Goal: Information Seeking & Learning: Learn about a topic

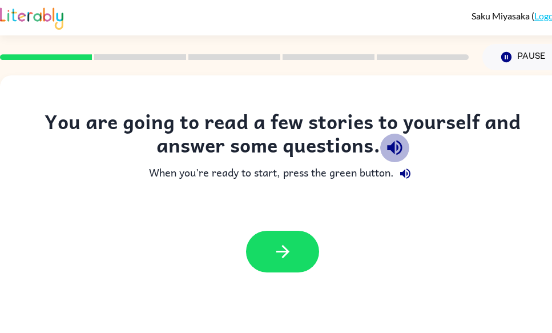
click at [395, 148] on icon "button" at bounding box center [395, 148] width 20 height 20
click at [393, 143] on icon "button" at bounding box center [394, 147] width 15 height 15
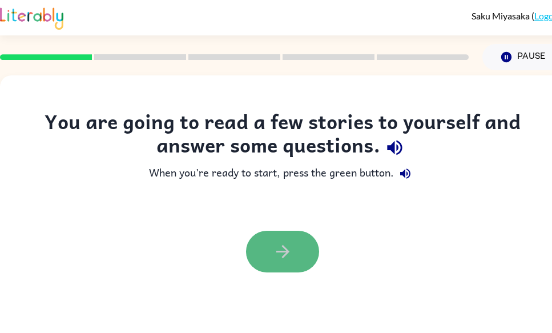
drag, startPoint x: 300, startPoint y: 235, endPoint x: 297, endPoint y: 242, distance: 8.0
click at [297, 242] on button "button" at bounding box center [282, 252] width 73 height 42
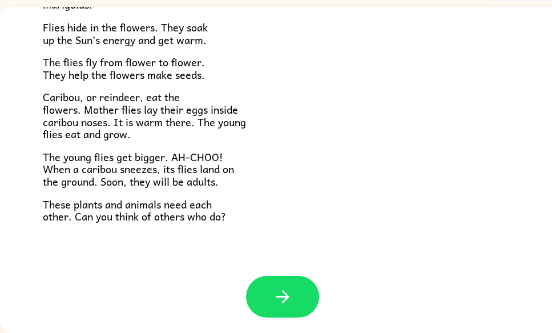
scroll to position [235, 0]
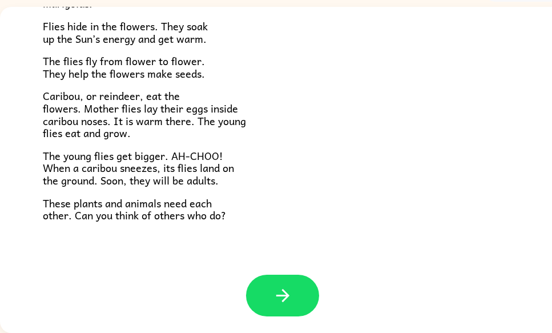
click at [286, 288] on icon "button" at bounding box center [283, 296] width 20 height 20
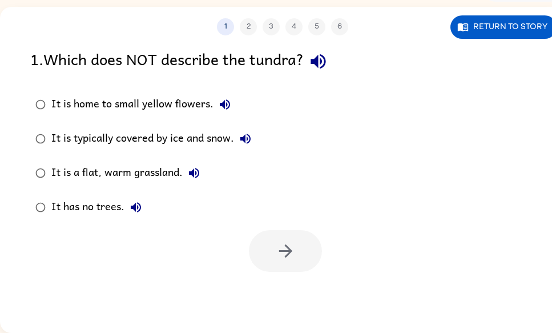
scroll to position [0, 0]
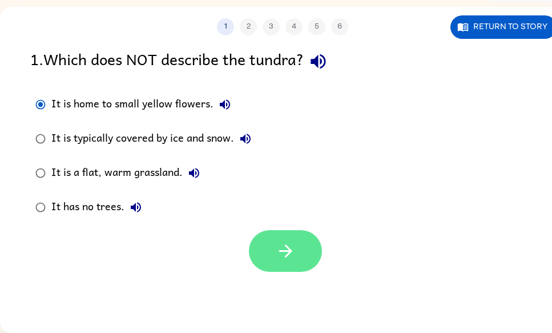
click at [286, 266] on button "button" at bounding box center [285, 251] width 73 height 42
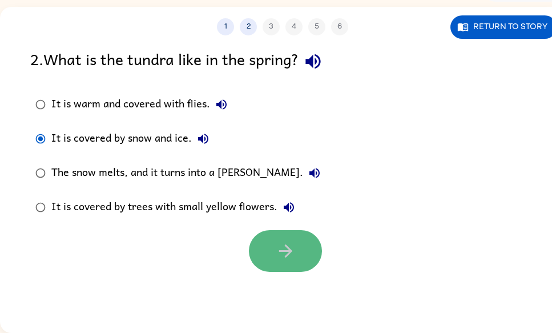
click at [315, 247] on button "button" at bounding box center [285, 251] width 73 height 42
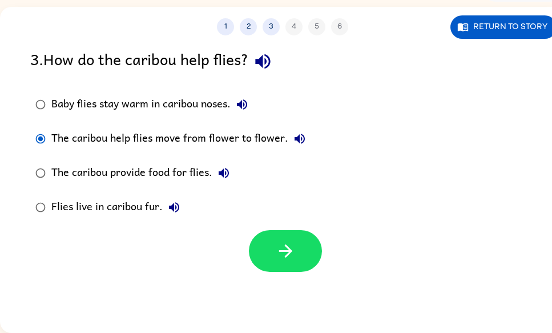
click at [243, 258] on div at bounding box center [282, 247] width 565 height 47
drag, startPoint x: 236, startPoint y: 262, endPoint x: 243, endPoint y: 258, distance: 7.9
click at [243, 258] on div at bounding box center [282, 247] width 565 height 47
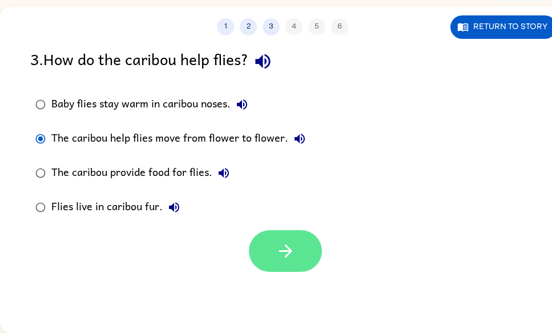
drag, startPoint x: 244, startPoint y: 256, endPoint x: 258, endPoint y: 254, distance: 14.0
click at [246, 256] on div at bounding box center [282, 247] width 565 height 47
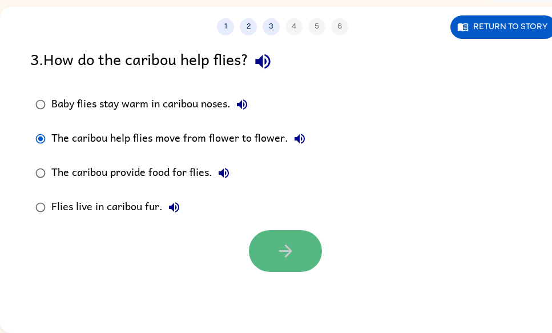
drag, startPoint x: 258, startPoint y: 254, endPoint x: 267, endPoint y: 254, distance: 9.2
click at [267, 254] on button "button" at bounding box center [285, 251] width 73 height 42
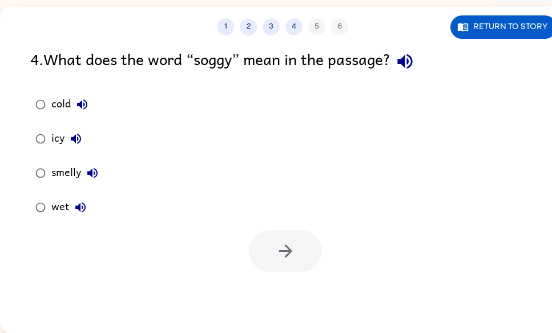
click at [290, 262] on div at bounding box center [285, 251] width 73 height 42
click at [291, 262] on div at bounding box center [285, 251] width 73 height 42
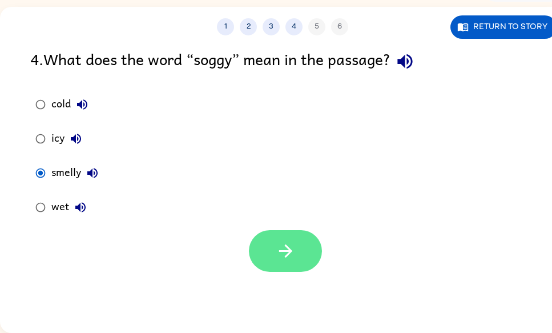
click at [276, 267] on button "button" at bounding box center [285, 251] width 73 height 42
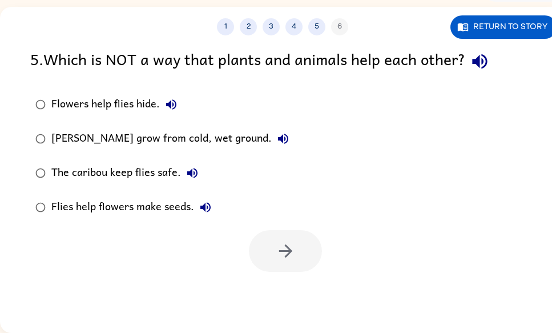
click at [23, 104] on div "5 . Which is NOT a way that plants and animals help each other? Flowers help fl…" at bounding box center [282, 159] width 565 height 225
click at [0, 101] on html "[PERSON_NAME] ( Logout ) Pause Pause 1 2 3 4 5 6 Return to story 5 . Which is N…" at bounding box center [276, 131] width 552 height 401
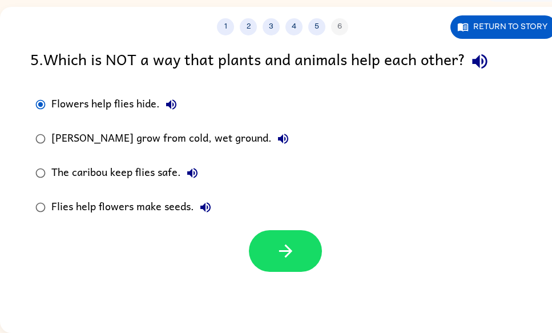
click at [262, 229] on div at bounding box center [282, 247] width 565 height 47
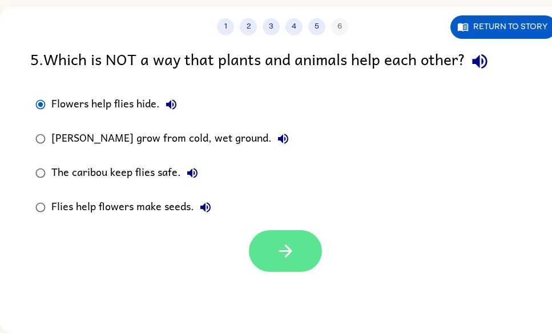
click at [259, 245] on button "button" at bounding box center [285, 251] width 73 height 42
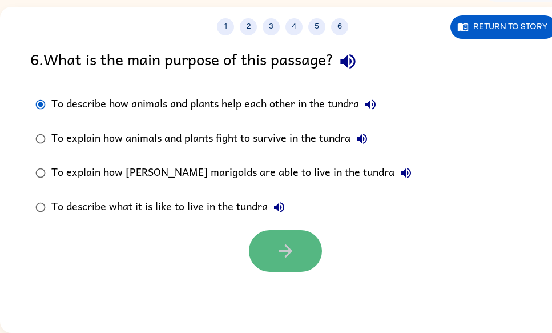
click at [264, 246] on button "button" at bounding box center [285, 251] width 73 height 42
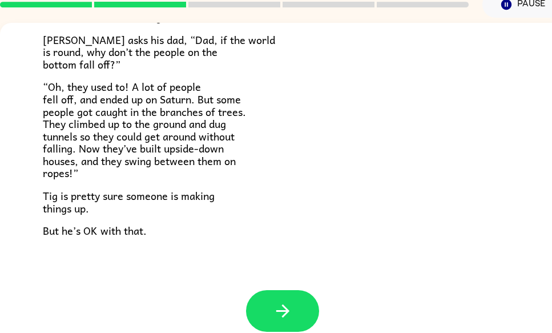
scroll to position [59, 0]
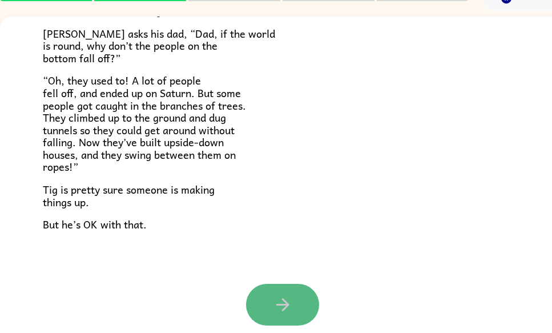
click at [250, 293] on button "button" at bounding box center [282, 305] width 73 height 42
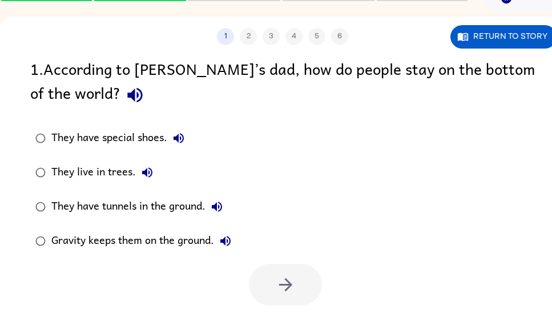
scroll to position [0, 0]
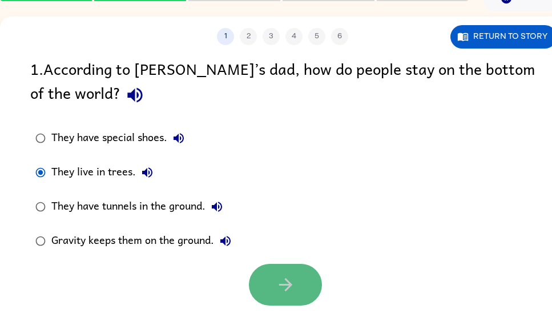
click at [318, 276] on button "button" at bounding box center [285, 285] width 73 height 42
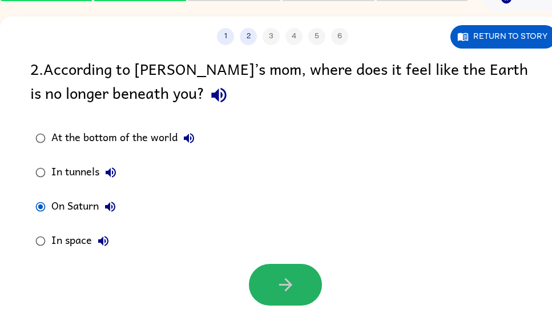
drag, startPoint x: 315, startPoint y: 287, endPoint x: 308, endPoint y: 287, distance: 7.4
click at [313, 287] on button "button" at bounding box center [285, 285] width 73 height 42
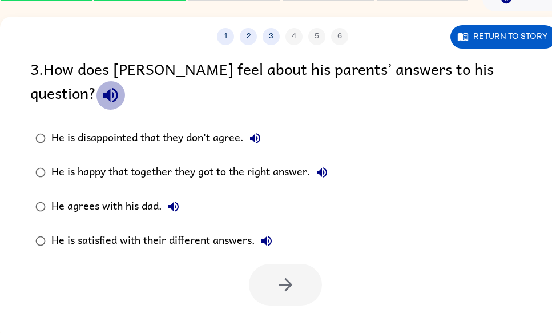
click at [120, 85] on icon "button" at bounding box center [111, 95] width 20 height 20
drag, startPoint x: 254, startPoint y: 107, endPoint x: 247, endPoint y: 103, distance: 8.2
click at [247, 127] on div "He is disappointed that they don't agree." at bounding box center [158, 138] width 215 height 23
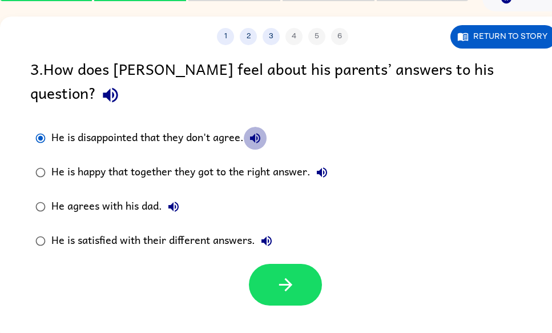
drag, startPoint x: 259, startPoint y: 112, endPoint x: 250, endPoint y: 105, distance: 12.2
click at [251, 127] on button "He is disappointed that they don't agree." at bounding box center [255, 138] width 23 height 23
click at [247, 127] on div "He is disappointed that they don't agree." at bounding box center [158, 138] width 215 height 23
click at [326, 166] on icon "button" at bounding box center [322, 173] width 14 height 14
click at [178, 200] on icon "button" at bounding box center [174, 207] width 14 height 14
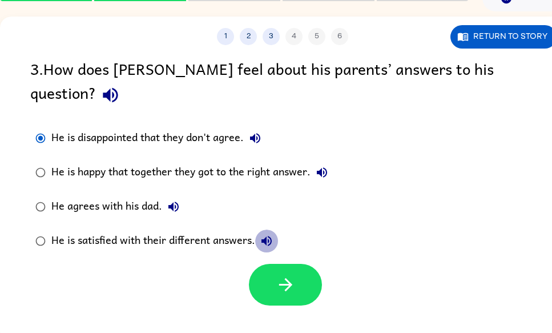
drag, startPoint x: 264, startPoint y: 215, endPoint x: 247, endPoint y: 214, distance: 17.8
click at [252, 230] on div "He is satisfied with their different answers." at bounding box center [164, 241] width 227 height 23
click at [258, 230] on button "He is satisfied with their different answers." at bounding box center [266, 241] width 23 height 23
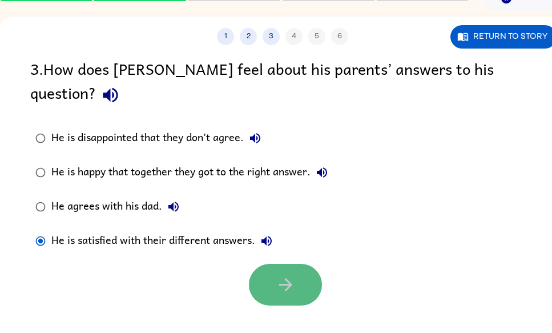
click at [258, 264] on button "button" at bounding box center [285, 285] width 73 height 42
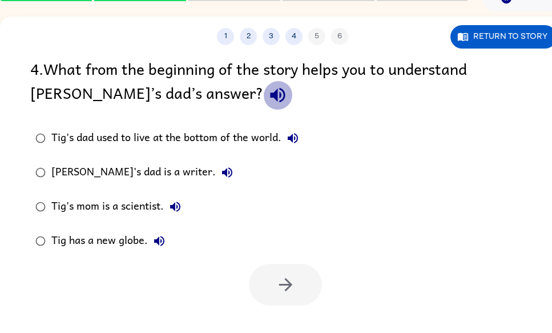
click at [268, 95] on icon "button" at bounding box center [278, 95] width 20 height 20
drag, startPoint x: 283, startPoint y: 143, endPoint x: 262, endPoint y: 122, distance: 29.9
click at [267, 130] on div "Tig's dad used to live at the bottom of the world." at bounding box center [177, 138] width 253 height 23
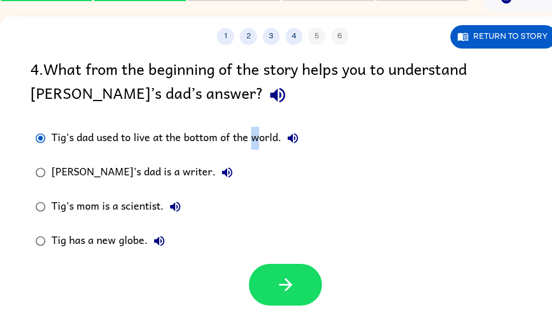
drag, startPoint x: 257, startPoint y: 124, endPoint x: 235, endPoint y: 116, distance: 23.5
click at [255, 127] on label "Tig's dad used to live at the bottom of the world." at bounding box center [167, 138] width 286 height 34
click at [235, 116] on div "4 . What from the beginning of the story helps you to understand [PERSON_NAME]’…" at bounding box center [282, 181] width 565 height 249
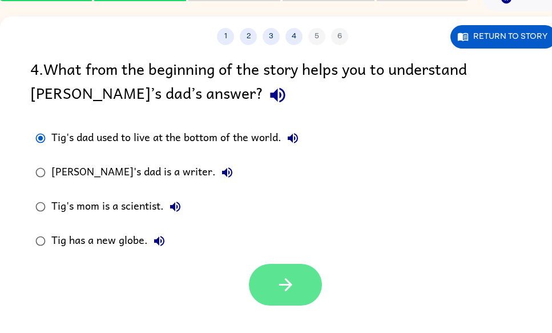
click at [259, 289] on button "button" at bounding box center [285, 285] width 73 height 42
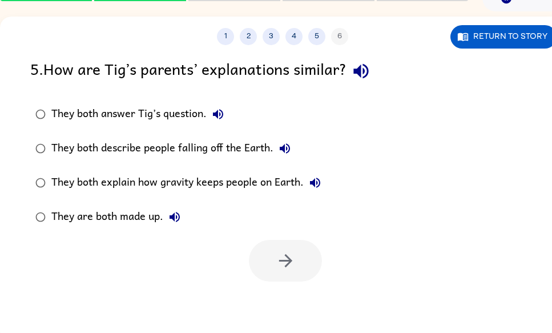
click at [257, 279] on div at bounding box center [285, 261] width 73 height 42
click at [258, 278] on div at bounding box center [285, 261] width 73 height 42
click at [169, 154] on div "They both describe people falling off the Earth." at bounding box center [173, 148] width 245 height 23
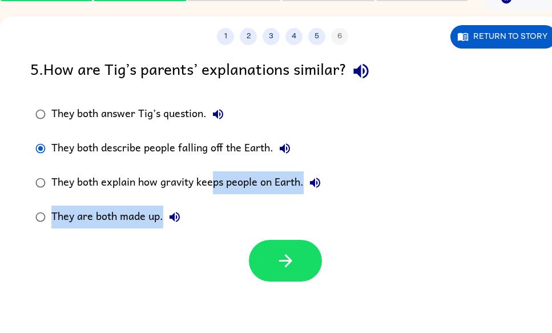
drag, startPoint x: 216, startPoint y: 194, endPoint x: 239, endPoint y: 225, distance: 38.4
click at [234, 221] on div "They both answer Tig’s question. They both describe people falling off the Eart…" at bounding box center [185, 165] width 311 height 137
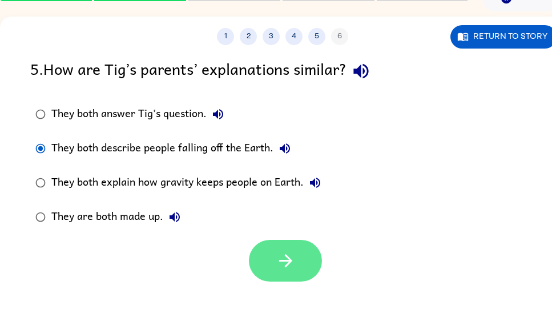
drag, startPoint x: 247, startPoint y: 253, endPoint x: 258, endPoint y: 248, distance: 12.3
click at [251, 251] on div "5 . How are [PERSON_NAME]’s parents’ explanations similar? They both answer Tig…" at bounding box center [282, 169] width 565 height 225
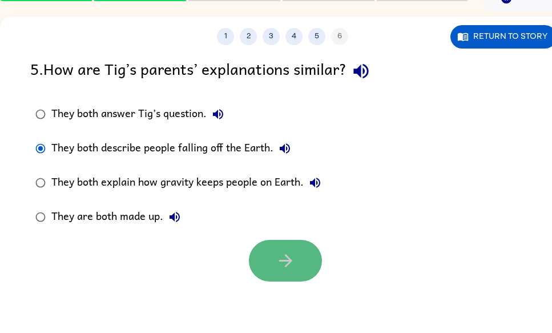
drag, startPoint x: 266, startPoint y: 251, endPoint x: 287, endPoint y: 246, distance: 21.2
click at [287, 246] on button "button" at bounding box center [285, 261] width 73 height 42
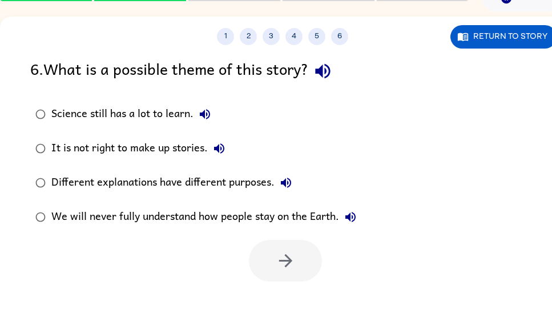
click at [292, 259] on div at bounding box center [285, 261] width 73 height 42
click at [288, 254] on div at bounding box center [285, 261] width 73 height 42
click at [187, 143] on div "It is not right to make up stories." at bounding box center [140, 148] width 179 height 23
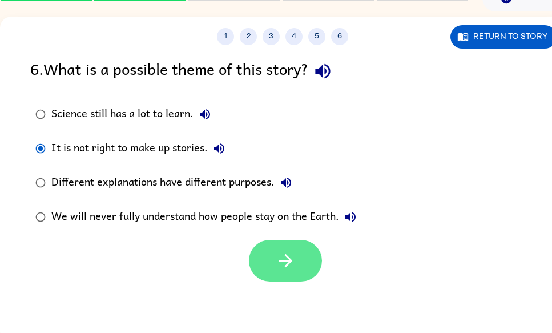
click at [293, 239] on div at bounding box center [282, 257] width 565 height 47
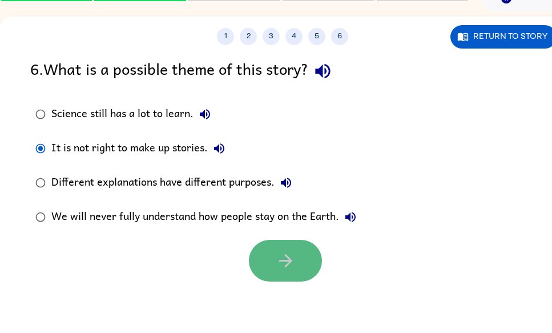
click at [292, 242] on button "button" at bounding box center [285, 261] width 73 height 42
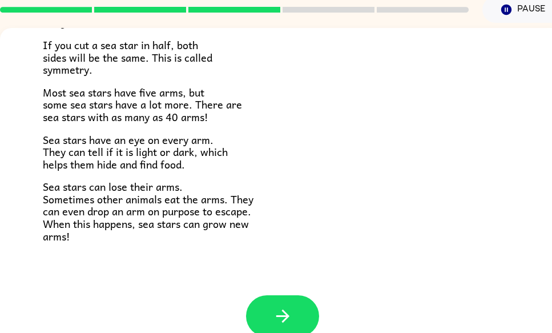
scroll to position [61, 0]
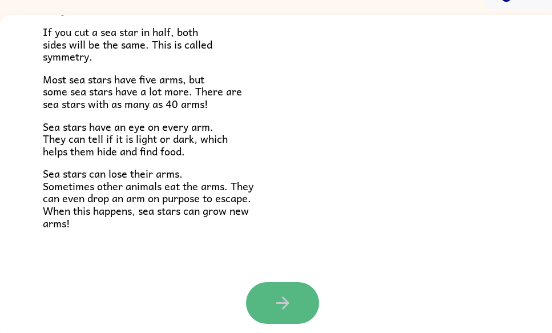
click at [292, 302] on icon "button" at bounding box center [283, 303] width 20 height 20
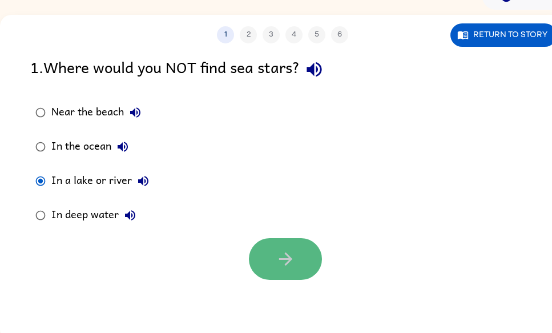
click at [282, 256] on icon "button" at bounding box center [286, 259] width 20 height 20
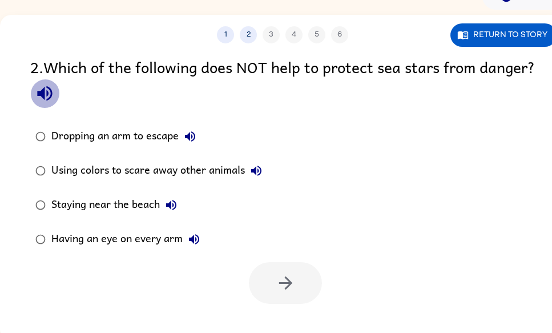
click at [55, 89] on icon "button" at bounding box center [45, 93] width 20 height 20
drag, startPoint x: 89, startPoint y: 88, endPoint x: 79, endPoint y: 85, distance: 10.3
click at [79, 85] on div "2 . Which of the following does NOT help to protect sea stars from danger?" at bounding box center [282, 81] width 505 height 53
click at [32, 123] on label "Dropping an arm to escape" at bounding box center [149, 136] width 250 height 34
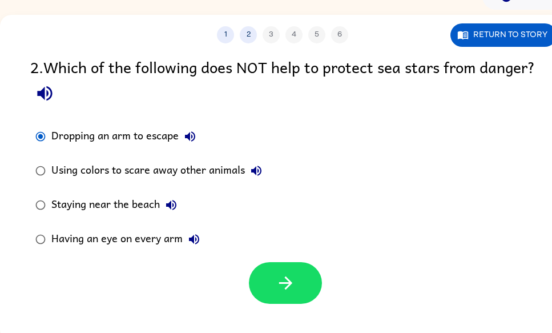
click at [323, 271] on div at bounding box center [282, 279] width 565 height 47
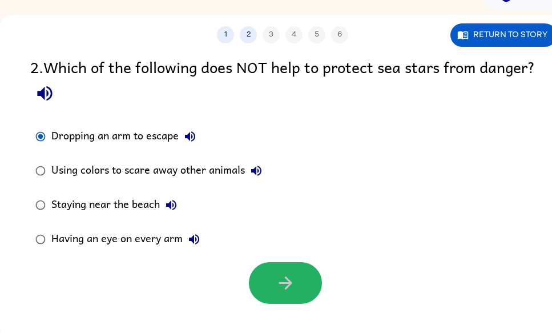
drag, startPoint x: 291, startPoint y: 299, endPoint x: 285, endPoint y: 289, distance: 11.6
click at [290, 299] on button "button" at bounding box center [285, 283] width 73 height 42
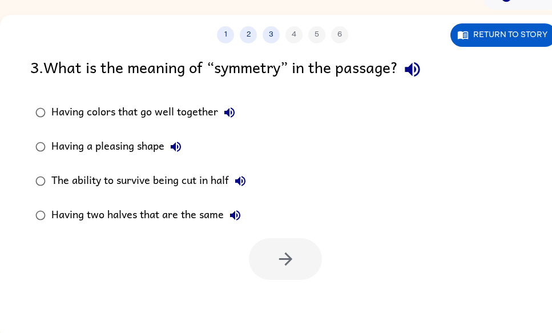
drag, startPoint x: 286, startPoint y: 288, endPoint x: 281, endPoint y: 274, distance: 15.0
click at [283, 286] on div "1 2 3 4 5 6 Return to story 3 . What is the meaning of “symmetry” in the passag…" at bounding box center [282, 178] width 565 height 326
drag, startPoint x: 411, startPoint y: 74, endPoint x: 413, endPoint y: 68, distance: 6.9
click at [413, 68] on icon "button" at bounding box center [413, 69] width 20 height 20
click at [45, 98] on label "Having colors that go well together" at bounding box center [141, 112] width 234 height 34
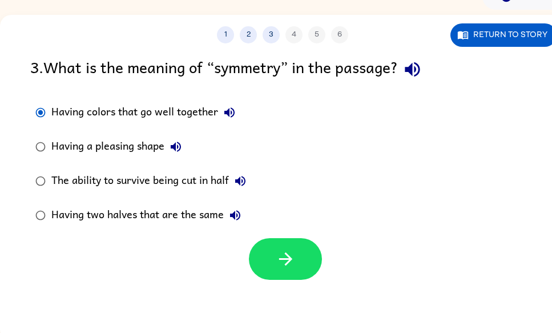
click at [47, 99] on label "Having colors that go well together" at bounding box center [141, 112] width 234 height 34
drag, startPoint x: 218, startPoint y: 229, endPoint x: 226, endPoint y: 232, distance: 9.0
click at [223, 230] on label "Having two halves that are the same" at bounding box center [141, 215] width 234 height 34
drag, startPoint x: 235, startPoint y: 239, endPoint x: 256, endPoint y: 225, distance: 24.7
click at [255, 226] on div "3 . What is the meaning of “symmetry” in the passage? Having colors that go wel…" at bounding box center [282, 167] width 565 height 225
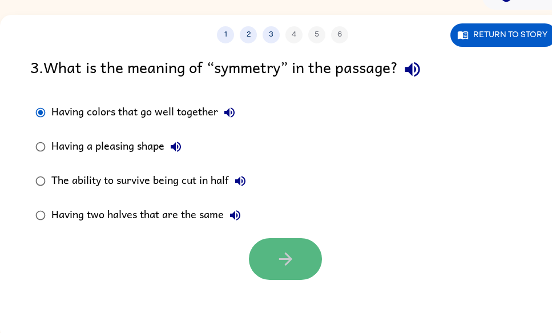
click at [262, 252] on button "button" at bounding box center [285, 259] width 73 height 42
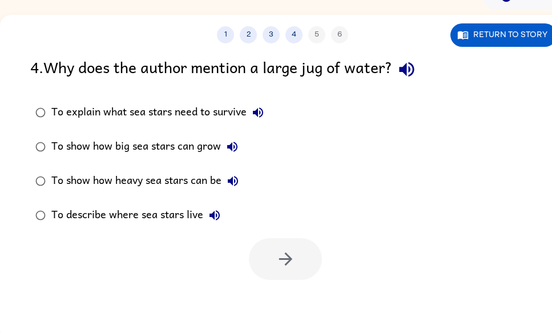
click at [262, 249] on div at bounding box center [285, 259] width 73 height 42
click at [409, 64] on icon "button" at bounding box center [407, 69] width 20 height 20
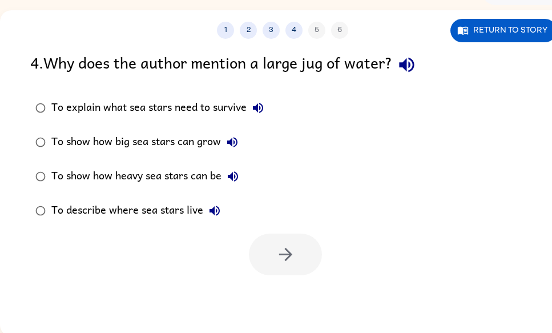
scroll to position [69, 0]
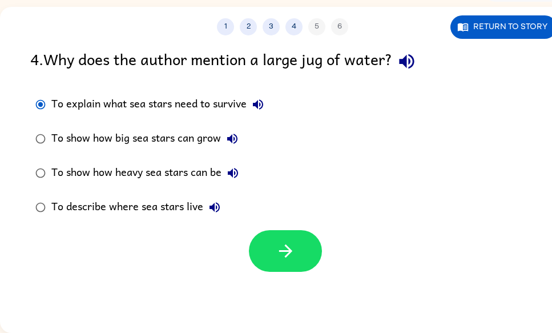
drag, startPoint x: 247, startPoint y: 271, endPoint x: 239, endPoint y: 247, distance: 25.3
click at [240, 249] on div "1 2 3 4 5 6 Return to story 4 . Why does the author mention a large jug of wate…" at bounding box center [282, 170] width 565 height 326
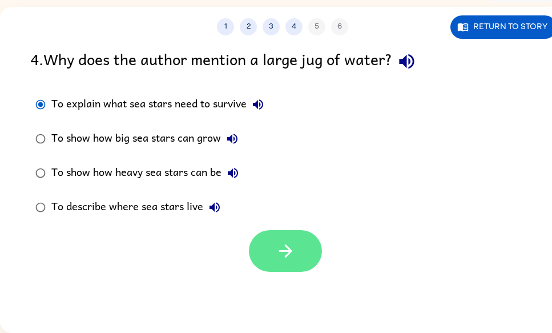
drag, startPoint x: 239, startPoint y: 247, endPoint x: 256, endPoint y: 254, distance: 18.7
click at [246, 254] on div at bounding box center [282, 247] width 565 height 47
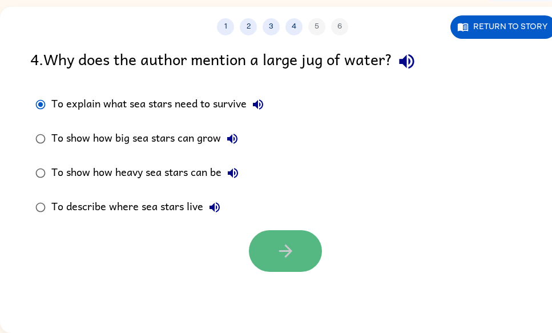
click at [266, 270] on button "button" at bounding box center [285, 251] width 73 height 42
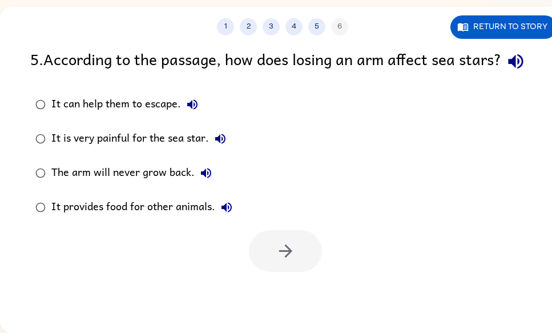
click at [271, 268] on div at bounding box center [285, 251] width 73 height 42
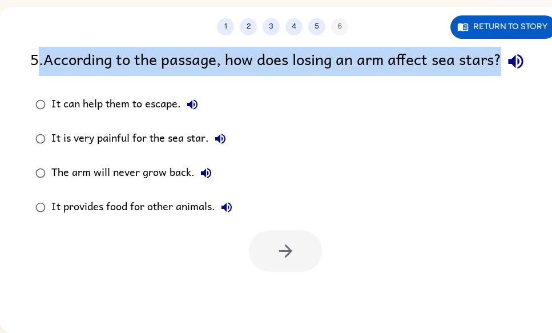
click at [42, 71] on div "5 . According to the passage, how does losing an arm affect sea stars?" at bounding box center [282, 61] width 505 height 29
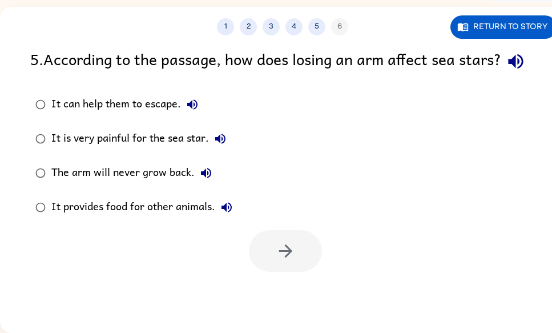
click at [61, 102] on div "5 . According to the passage, how does losing an arm affect sea stars? It can h…" at bounding box center [282, 159] width 565 height 225
click at [506, 71] on icon "button" at bounding box center [516, 61] width 20 height 20
click at [146, 150] on div "It is very painful for the sea star." at bounding box center [141, 138] width 180 height 23
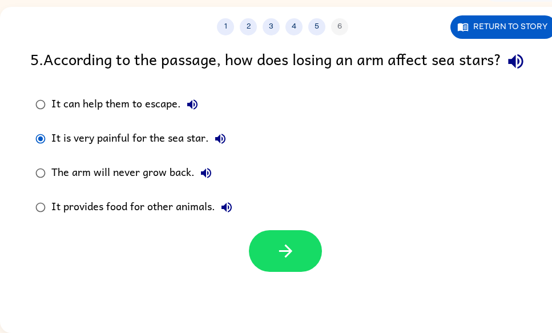
drag, startPoint x: 311, startPoint y: 267, endPoint x: 292, endPoint y: 282, distance: 24.0
click at [295, 272] on button "button" at bounding box center [285, 251] width 73 height 42
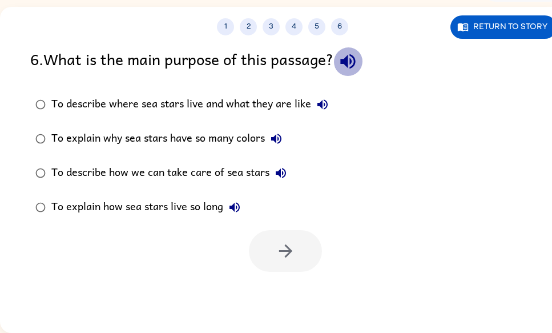
drag, startPoint x: 355, startPoint y: 59, endPoint x: 346, endPoint y: 60, distance: 9.2
click at [346, 60] on icon "button" at bounding box center [348, 61] width 20 height 20
drag, startPoint x: 164, startPoint y: 132, endPoint x: 172, endPoint y: 128, distance: 9.7
click at [172, 128] on div "To explain why sea stars have so many colors" at bounding box center [169, 138] width 236 height 23
click at [147, 160] on label "To describe how we can take care of sea stars" at bounding box center [182, 173] width 316 height 34
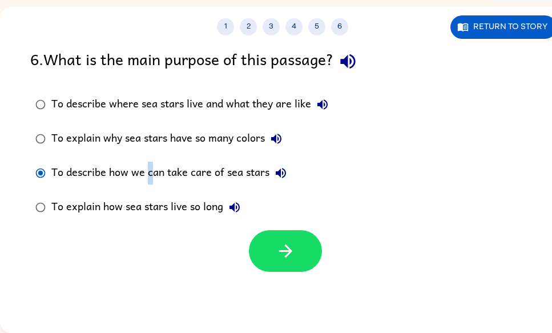
click at [150, 159] on label "To describe how we can take care of sea stars" at bounding box center [182, 173] width 316 height 34
click at [264, 236] on button "button" at bounding box center [285, 251] width 73 height 42
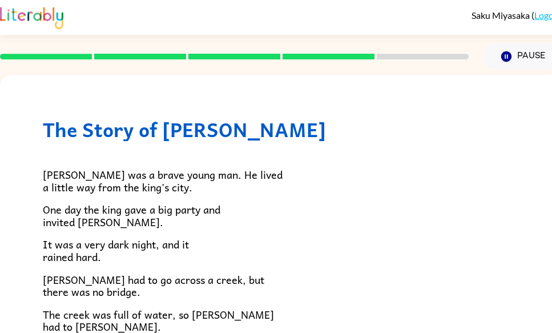
scroll to position [0, 0]
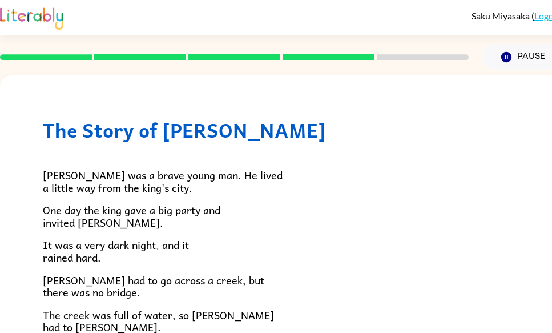
click at [431, 177] on p "[PERSON_NAME] was a brave young man. He lived a little way from the king's city." at bounding box center [283, 181] width 480 height 25
drag, startPoint x: 442, startPoint y: 154, endPoint x: 435, endPoint y: 116, distance: 38.4
click at [437, 122] on div "The Story of [PERSON_NAME] [PERSON_NAME] was a brave young man. He lived a litt…" at bounding box center [282, 306] width 565 height 463
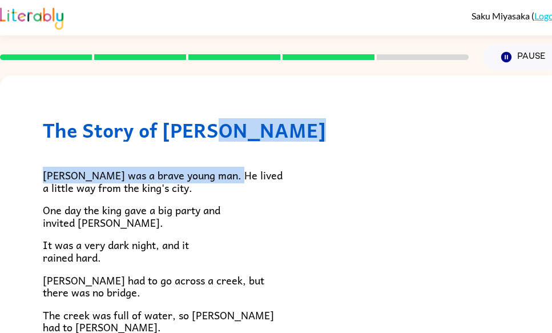
click at [435, 116] on div "The Story of [PERSON_NAME] [PERSON_NAME] was a brave young man. He lived a litt…" at bounding box center [282, 306] width 565 height 463
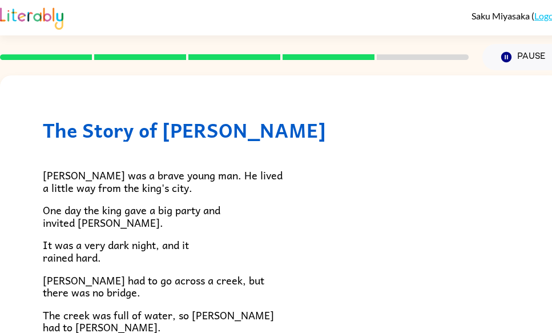
drag, startPoint x: 418, startPoint y: 104, endPoint x: 395, endPoint y: 90, distance: 27.1
click at [416, 104] on div "The Story of [PERSON_NAME] [PERSON_NAME] was a brave young man. He lived a litt…" at bounding box center [282, 306] width 565 height 463
drag, startPoint x: 387, startPoint y: 94, endPoint x: 379, endPoint y: 108, distance: 16.6
click at [384, 103] on div "The Story of [PERSON_NAME] [PERSON_NAME] was a brave young man. He lived a litt…" at bounding box center [282, 306] width 565 height 463
click at [367, 123] on h1 "The Story of [PERSON_NAME]" at bounding box center [283, 129] width 480 height 23
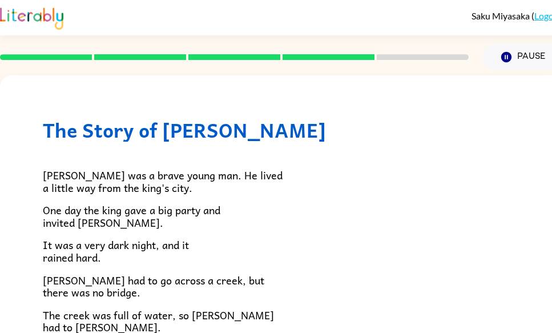
click at [306, 120] on h1 "The Story of [PERSON_NAME]" at bounding box center [283, 129] width 480 height 23
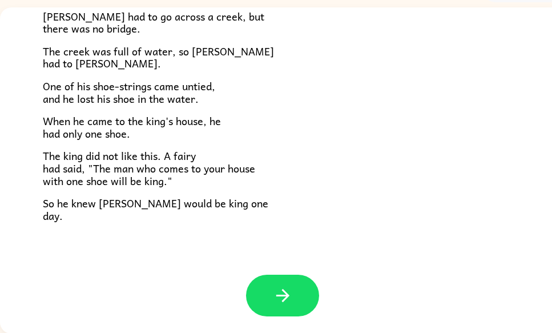
scroll to position [69, 0]
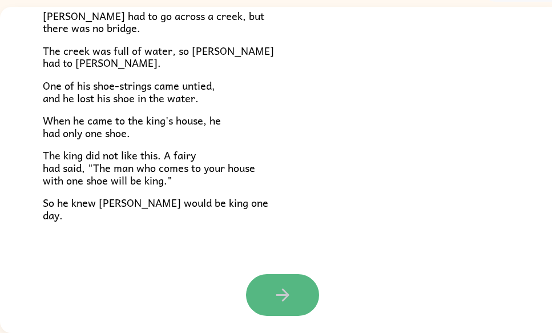
click at [280, 294] on icon "button" at bounding box center [283, 295] width 20 height 20
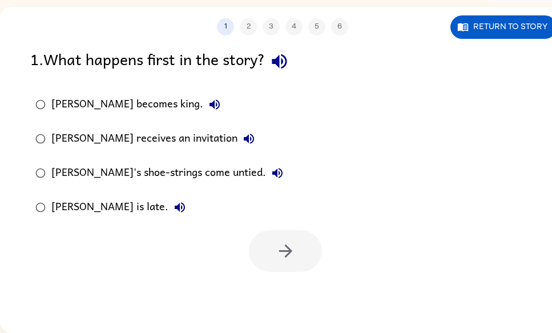
scroll to position [0, 0]
click at [87, 104] on div "[PERSON_NAME] becomes king." at bounding box center [138, 104] width 175 height 23
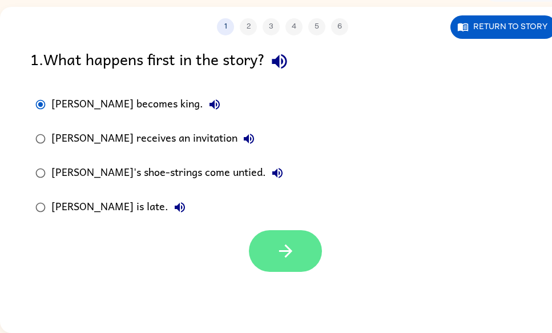
click at [307, 251] on button "button" at bounding box center [285, 251] width 73 height 42
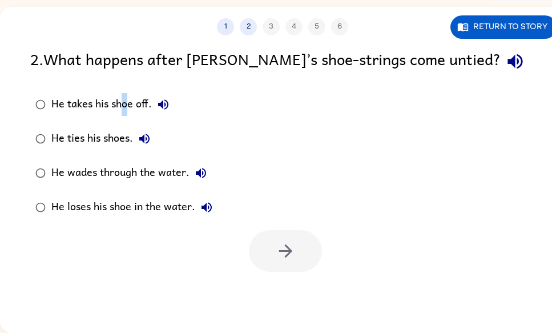
click at [122, 99] on div "He takes his shoe off." at bounding box center [112, 104] width 123 height 23
click at [114, 103] on div "He takes his shoe off." at bounding box center [112, 104] width 123 height 23
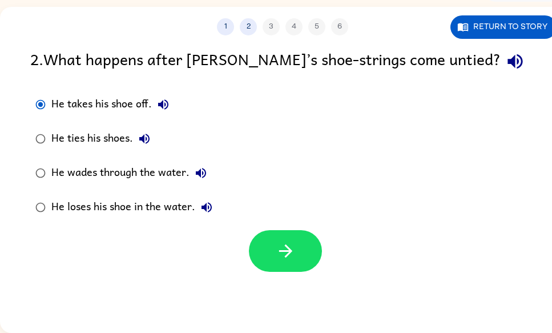
click at [114, 105] on div "He takes his shoe off." at bounding box center [112, 104] width 123 height 23
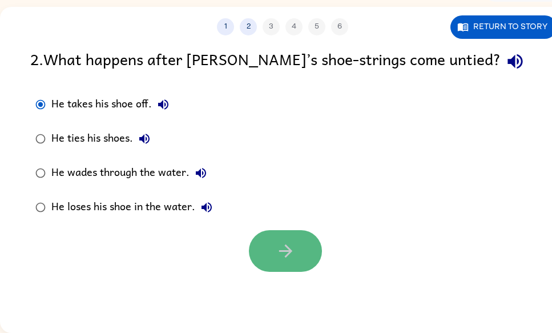
click at [303, 238] on button "button" at bounding box center [285, 251] width 73 height 42
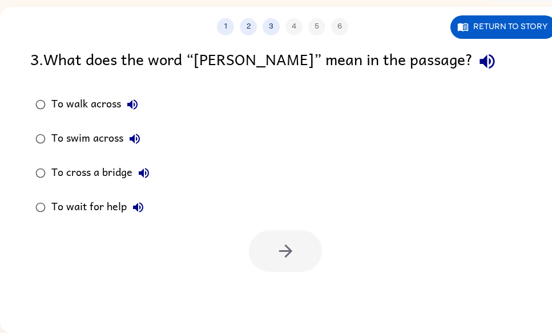
click at [118, 131] on div "To swim across" at bounding box center [98, 138] width 95 height 23
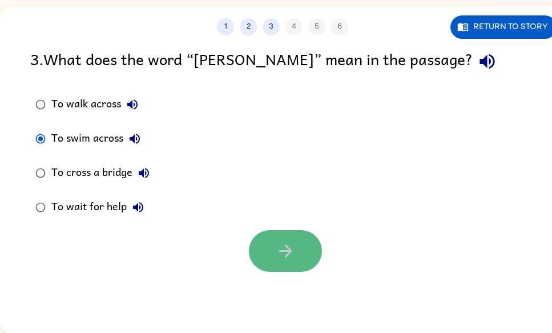
click at [286, 261] on button "button" at bounding box center [285, 251] width 73 height 42
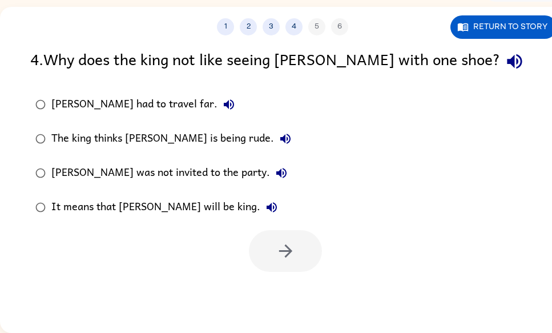
drag, startPoint x: 91, startPoint y: 110, endPoint x: 90, endPoint y: 98, distance: 12.0
click at [91, 102] on div "[PERSON_NAME] had to travel far." at bounding box center [145, 104] width 189 height 23
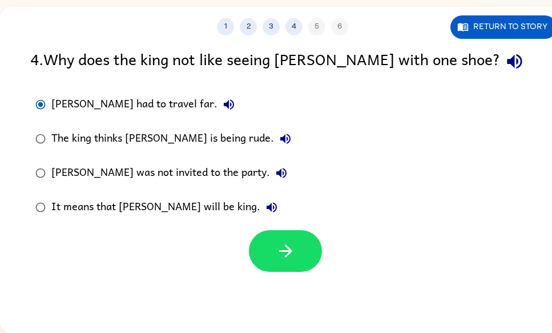
drag, startPoint x: 94, startPoint y: 97, endPoint x: 139, endPoint y: 140, distance: 63.0
click at [94, 97] on div "[PERSON_NAME] had to travel far." at bounding box center [145, 104] width 189 height 23
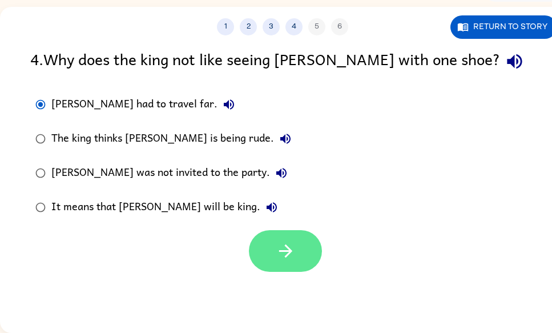
click at [304, 239] on button "button" at bounding box center [285, 251] width 73 height 42
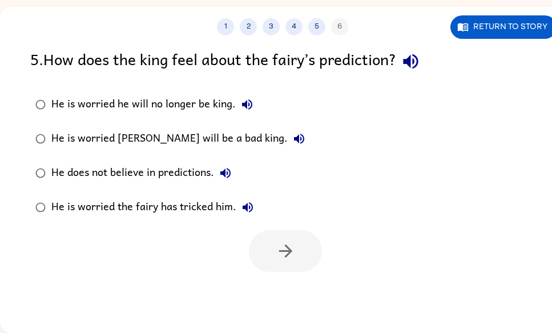
click at [112, 141] on div "He is worried [PERSON_NAME] will be a bad king." at bounding box center [180, 138] width 259 height 23
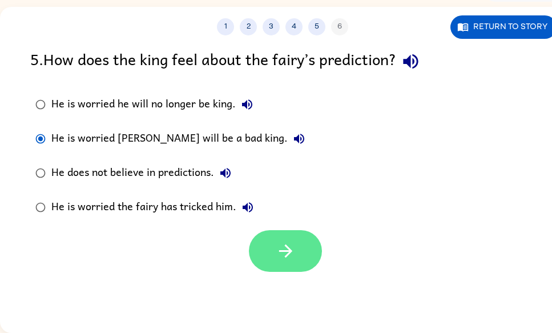
click at [264, 229] on div at bounding box center [282, 247] width 565 height 47
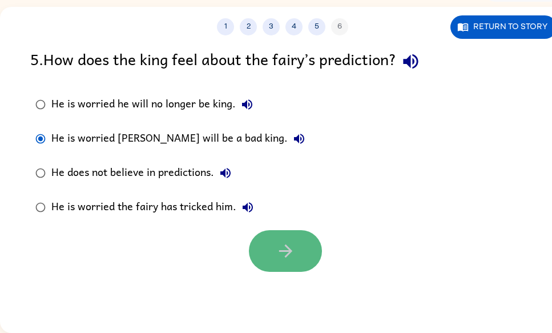
click at [298, 258] on button "button" at bounding box center [285, 251] width 73 height 42
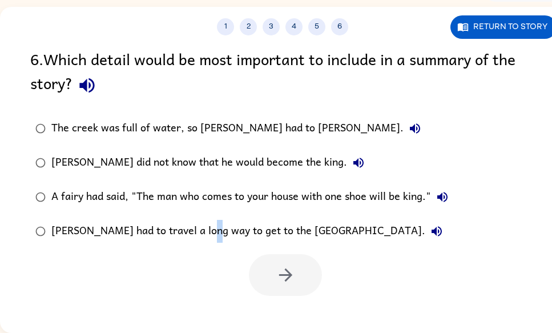
drag, startPoint x: 207, startPoint y: 222, endPoint x: 220, endPoint y: 258, distance: 38.5
click at [210, 234] on div "[PERSON_NAME] had to travel a long way to get to the [GEOGRAPHIC_DATA]." at bounding box center [249, 231] width 397 height 23
click at [271, 236] on div "[PERSON_NAME] had to travel a long way to get to the [GEOGRAPHIC_DATA]." at bounding box center [249, 231] width 397 height 23
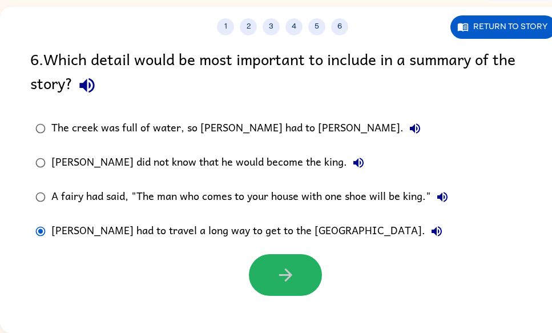
drag, startPoint x: 276, startPoint y: 271, endPoint x: 282, endPoint y: 259, distance: 14.0
click at [276, 271] on icon "button" at bounding box center [286, 275] width 20 height 20
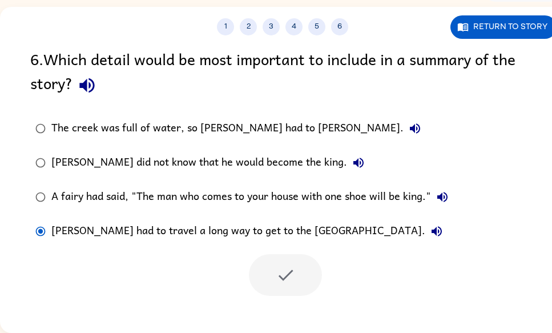
scroll to position [48, 0]
